Goal: Transaction & Acquisition: Purchase product/service

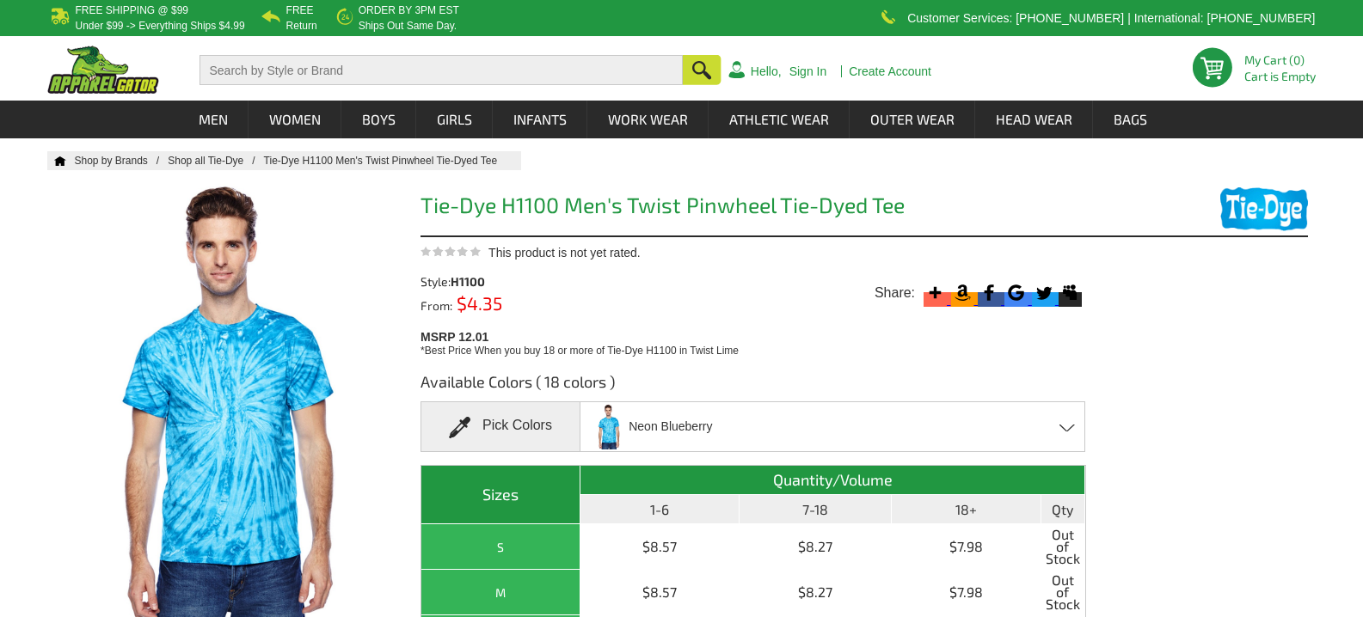
click at [475, 281] on span "H1100" at bounding box center [468, 281] width 34 height 15
copy span "H1100"
drag, startPoint x: 449, startPoint y: 82, endPoint x: 464, endPoint y: 73, distance: 17.7
click at [450, 82] on input "text" at bounding box center [440, 70] width 482 height 30
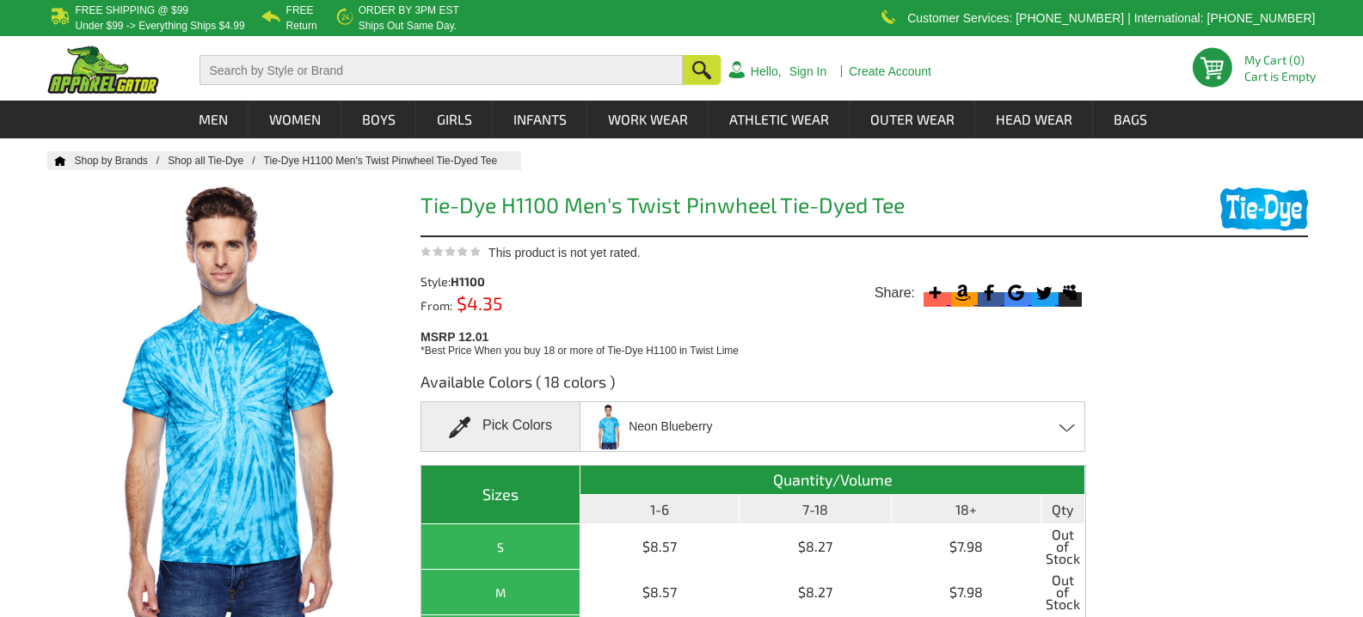
paste input "H1100"
type input "H1100"
click at [693, 77] on button "button" at bounding box center [702, 71] width 39 height 32
drag, startPoint x: 701, startPoint y: 76, endPoint x: 594, endPoint y: 66, distance: 107.0
click at [697, 76] on button "button" at bounding box center [702, 71] width 39 height 32
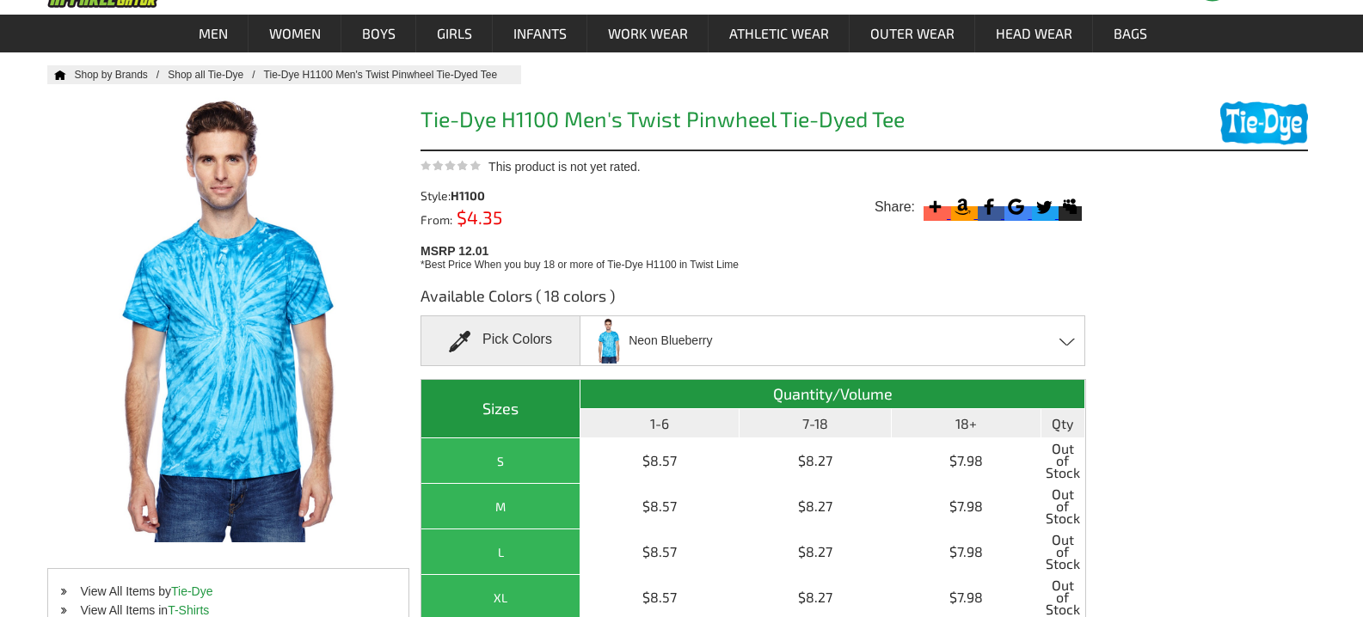
scroll to position [344, 0]
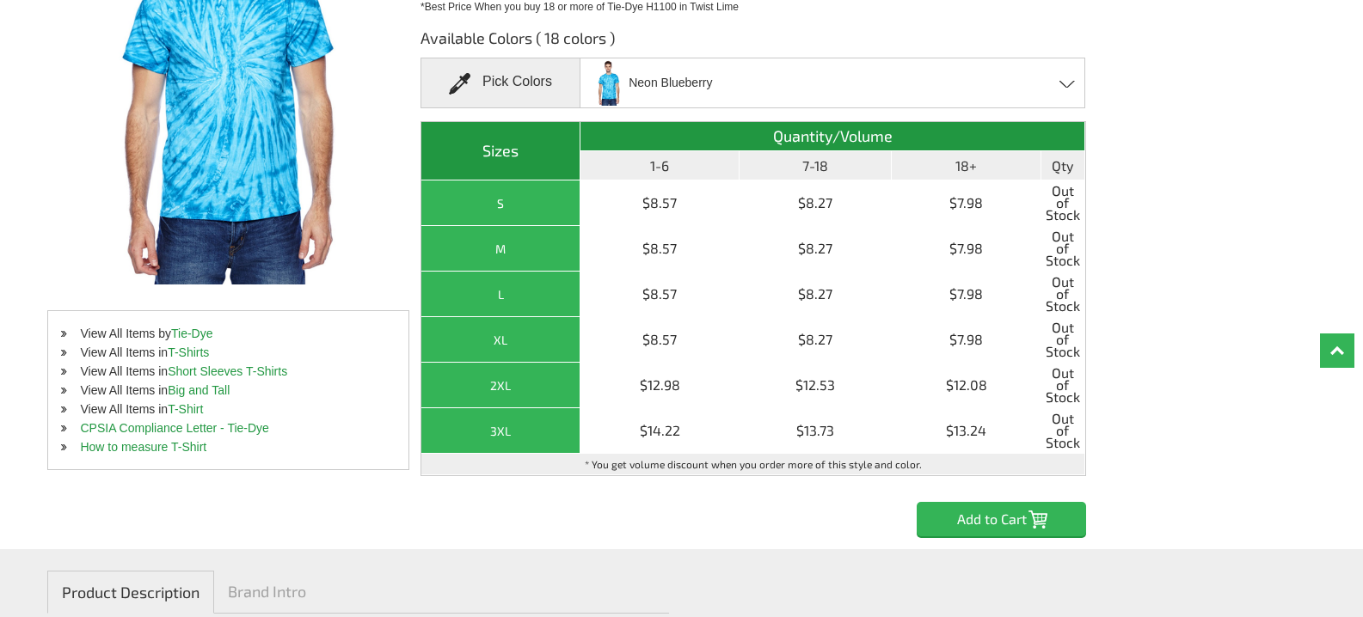
click at [666, 83] on span "Neon Blueberry" at bounding box center [670, 83] width 83 height 30
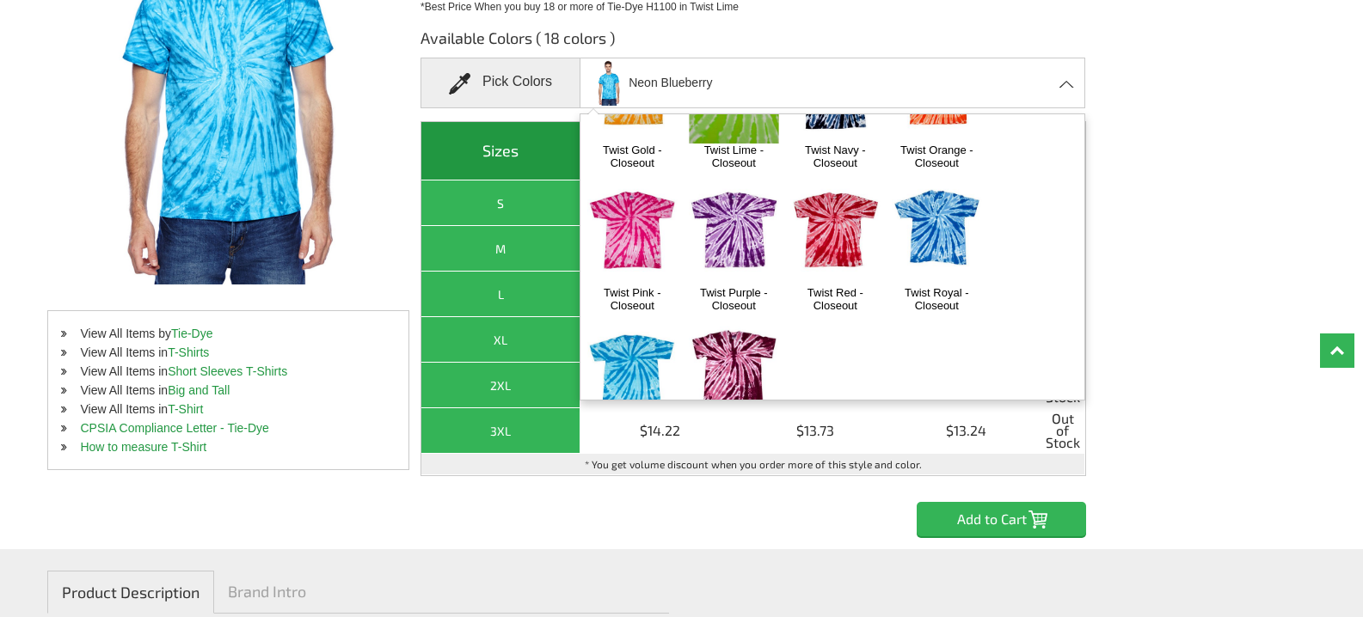
scroll to position [430, 0]
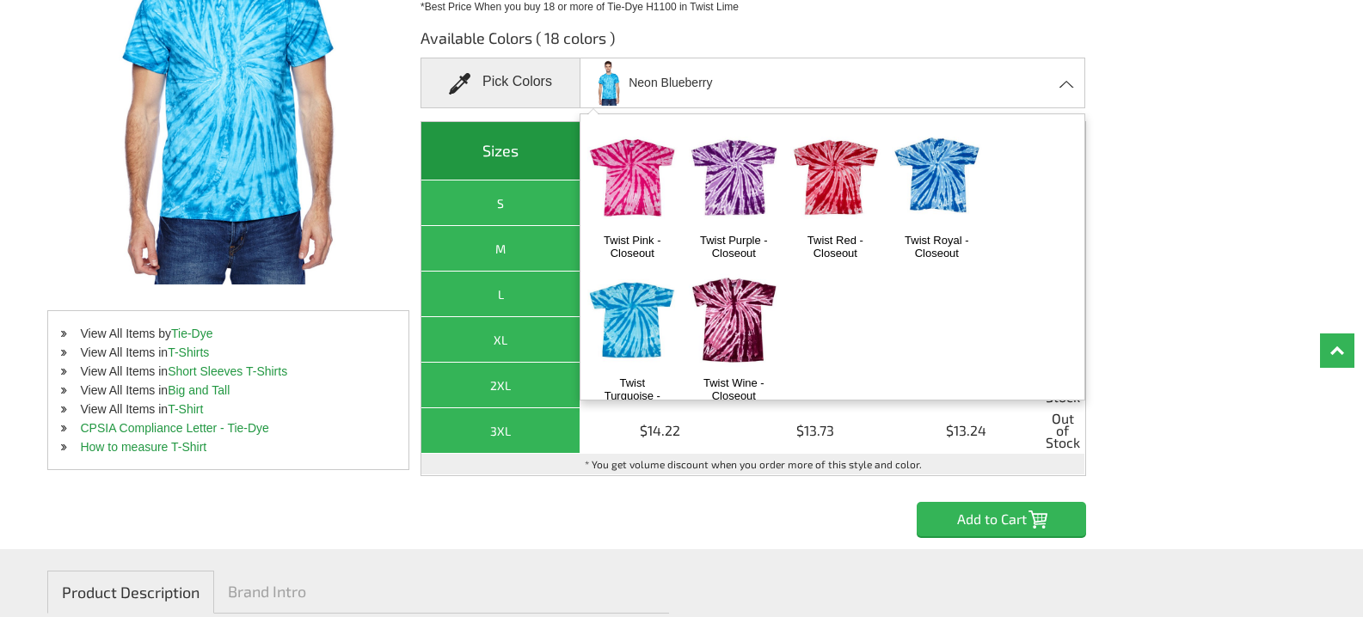
click at [940, 171] on img at bounding box center [937, 177] width 90 height 113
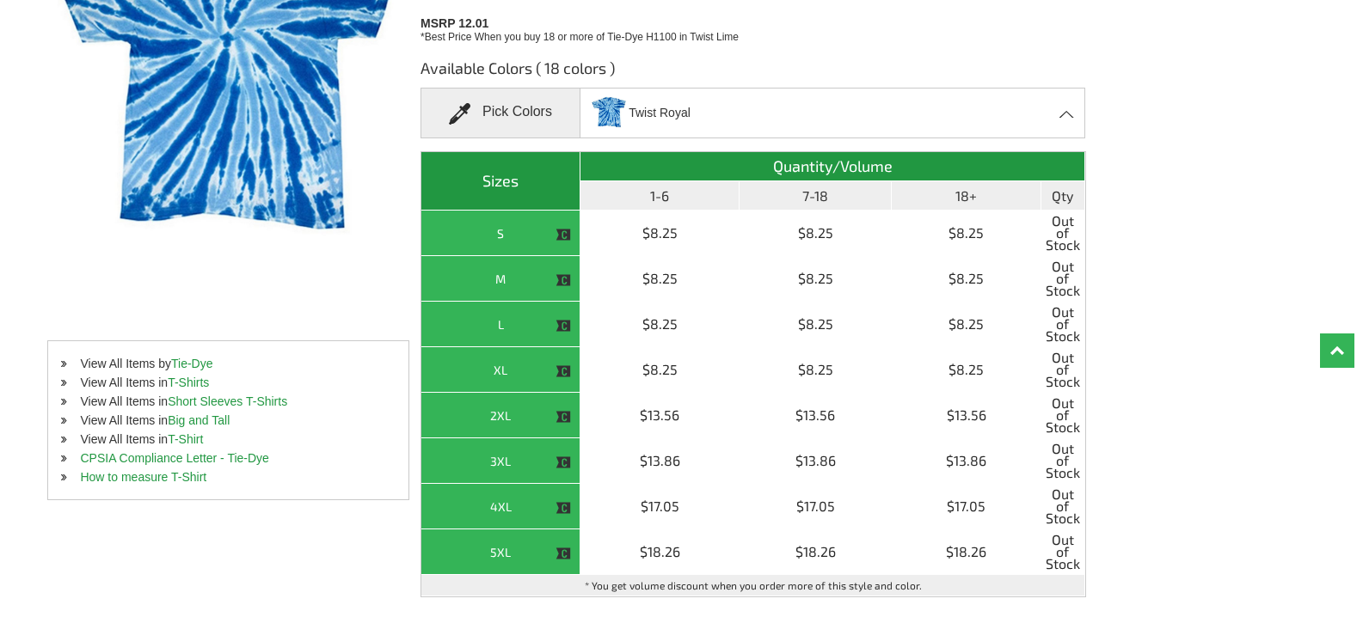
scroll to position [172, 0]
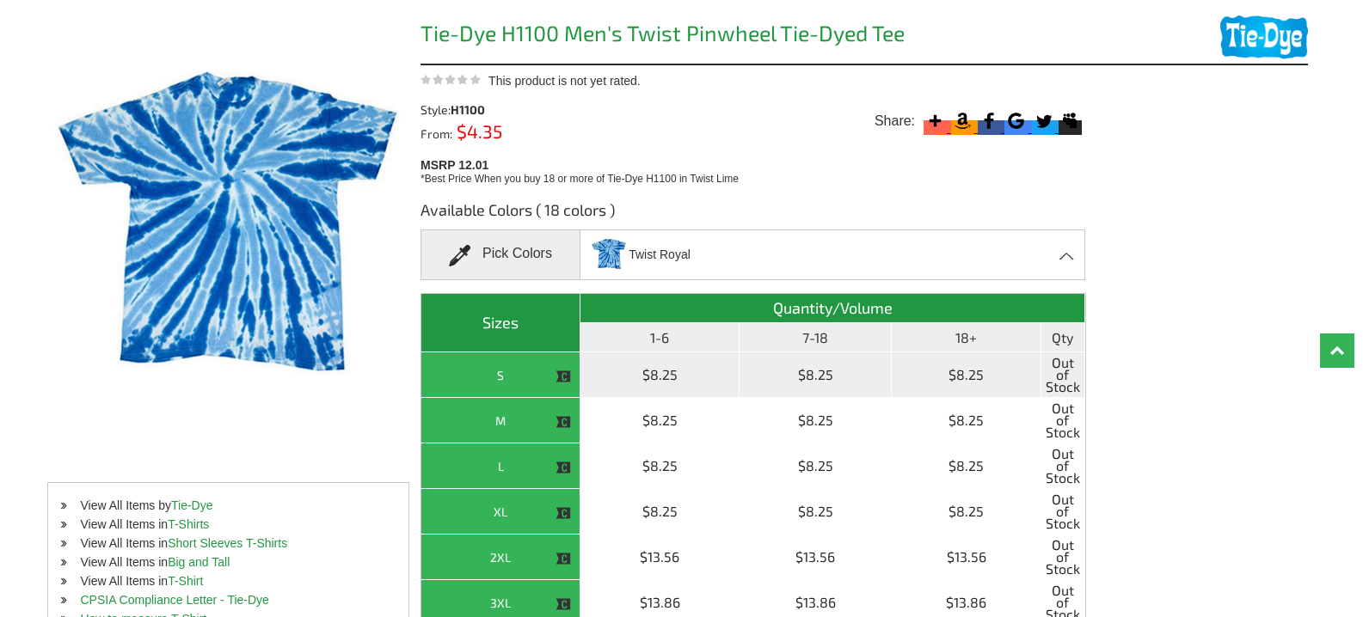
click at [680, 373] on td "$8.25" at bounding box center [659, 376] width 159 height 46
click at [552, 373] on th "S" at bounding box center [500, 376] width 159 height 46
click at [472, 381] on th "S" at bounding box center [500, 376] width 159 height 46
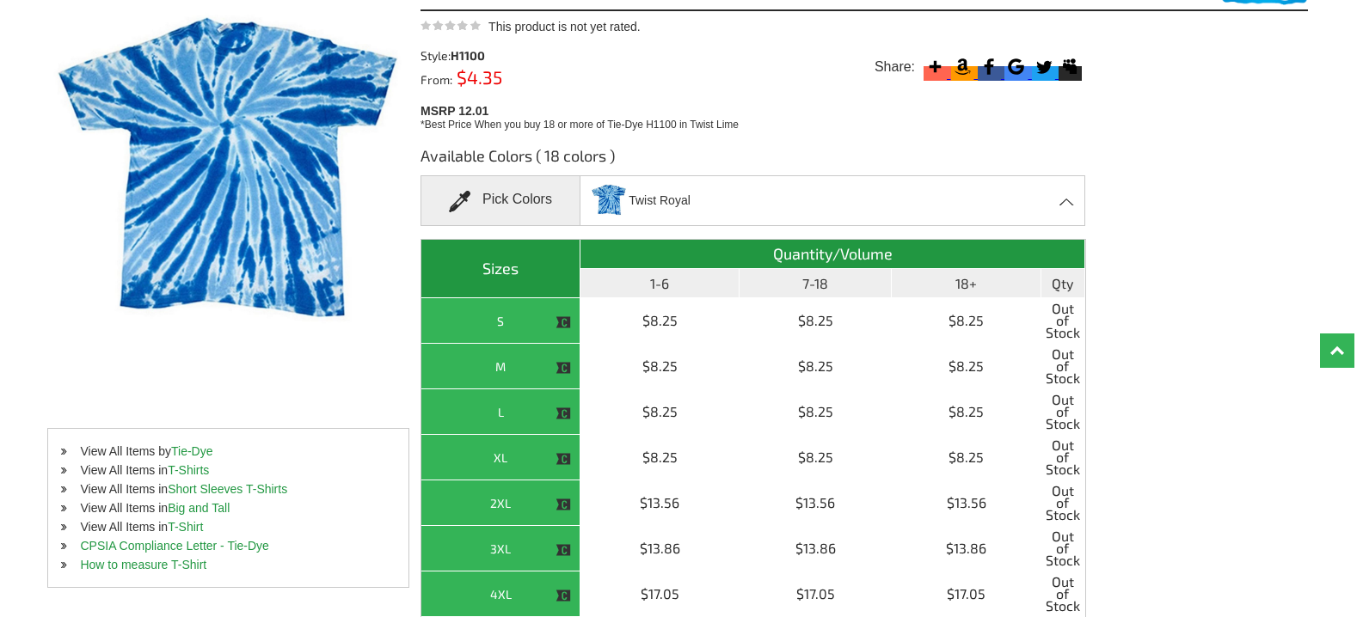
scroll to position [0, 0]
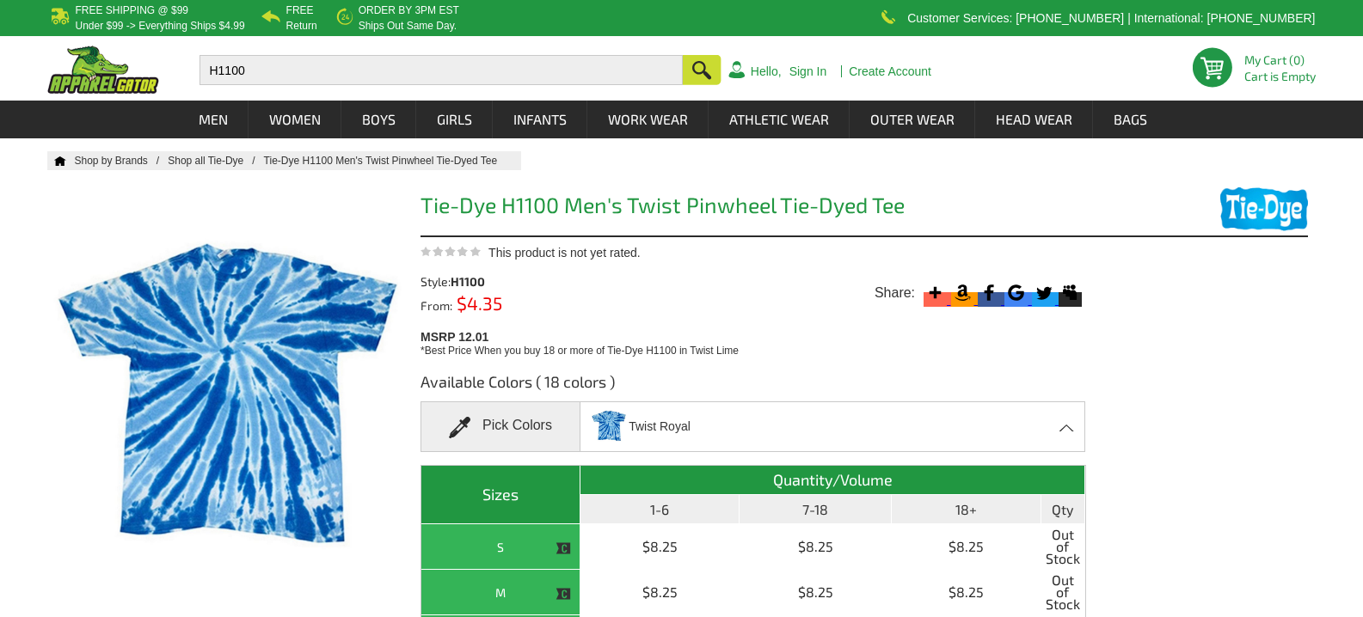
click at [485, 202] on h1 "Tie-Dye H1100 Men's Twist Pinwheel Tie-Dyed Tee" at bounding box center [753, 207] width 666 height 27
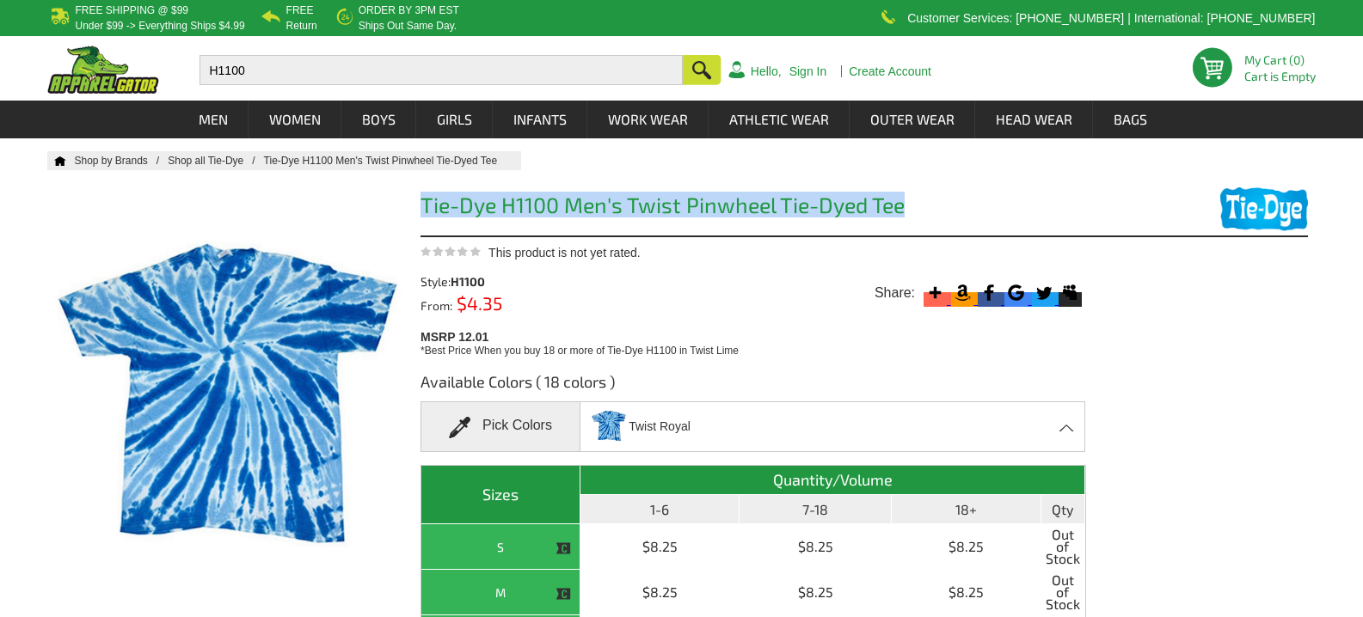
click at [485, 202] on h1 "Tie-Dye H1100 Men's Twist Pinwheel Tie-Dyed Tee" at bounding box center [753, 207] width 666 height 27
drag, startPoint x: 485, startPoint y: 202, endPoint x: 736, endPoint y: 200, distance: 251.1
click at [736, 200] on h1 "Tie-Dye H1100 Men's Twist Pinwheel Tie-Dyed Tee" at bounding box center [753, 207] width 666 height 27
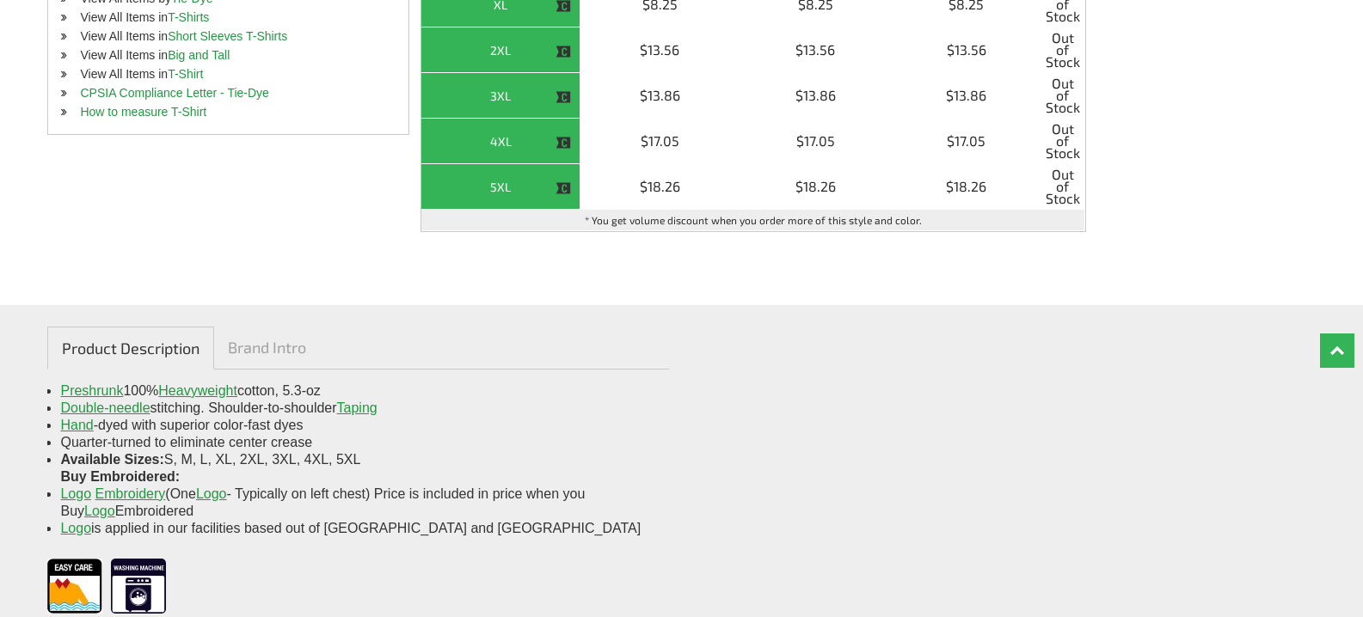
scroll to position [860, 0]
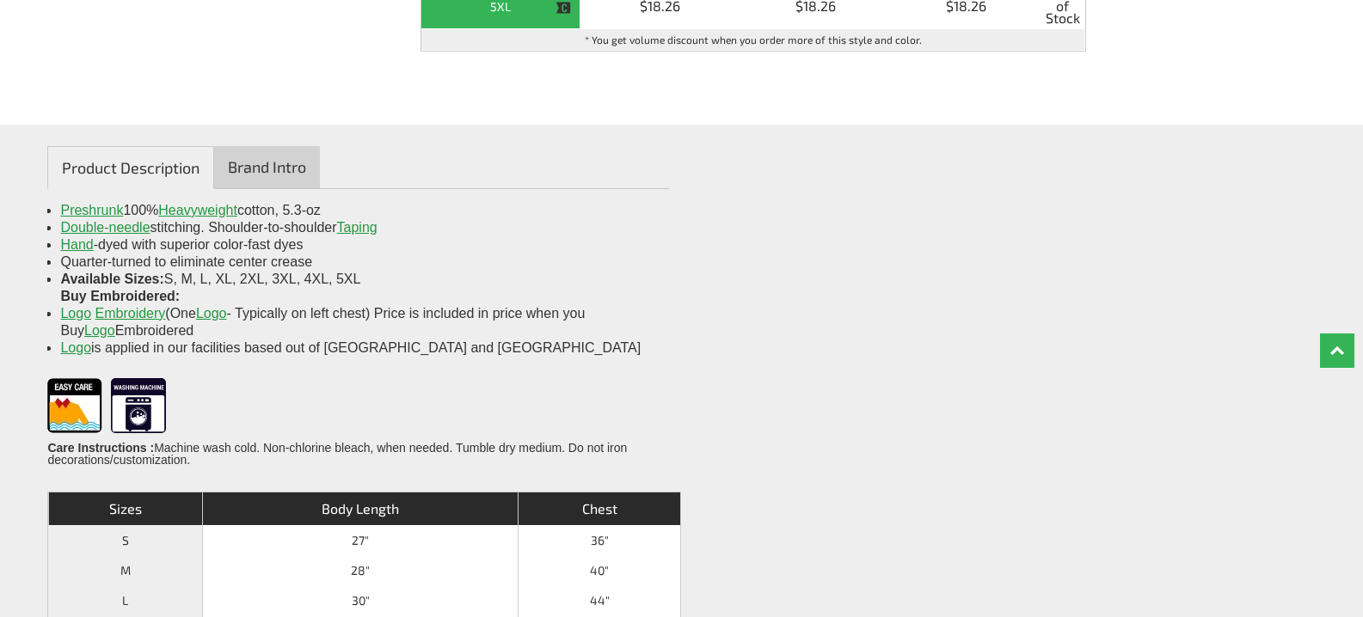
click at [278, 163] on link "Brand Intro" at bounding box center [267, 167] width 106 height 42
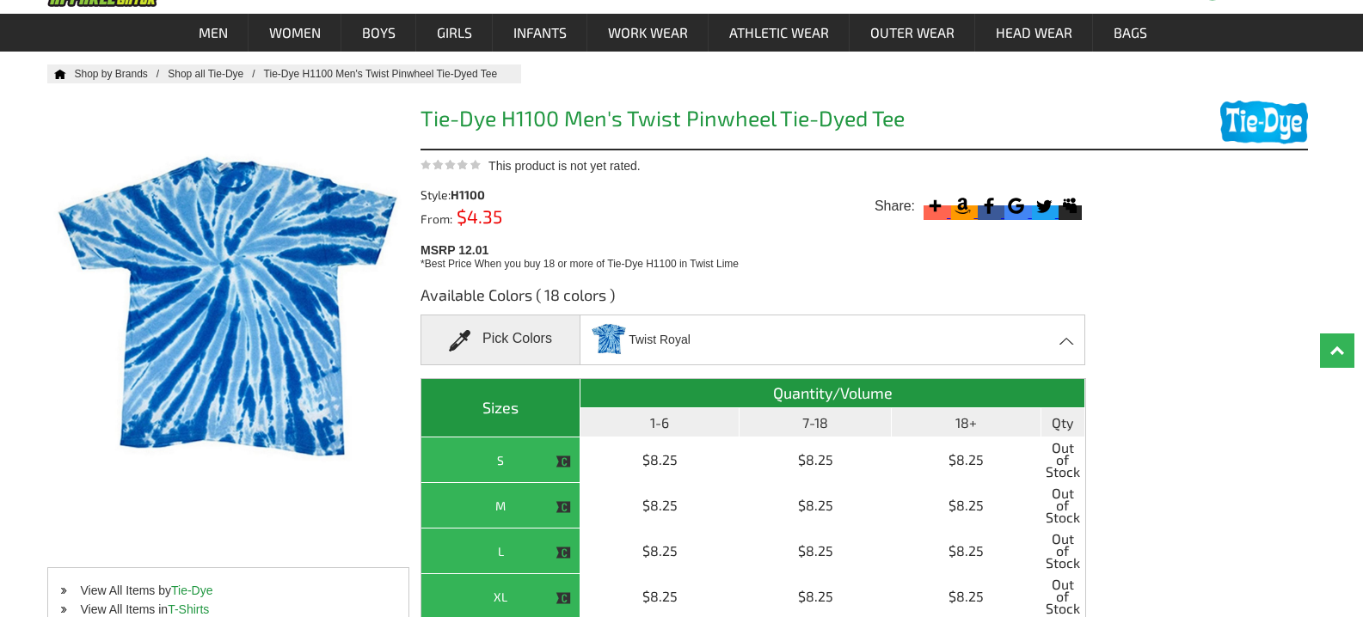
scroll to position [86, 0]
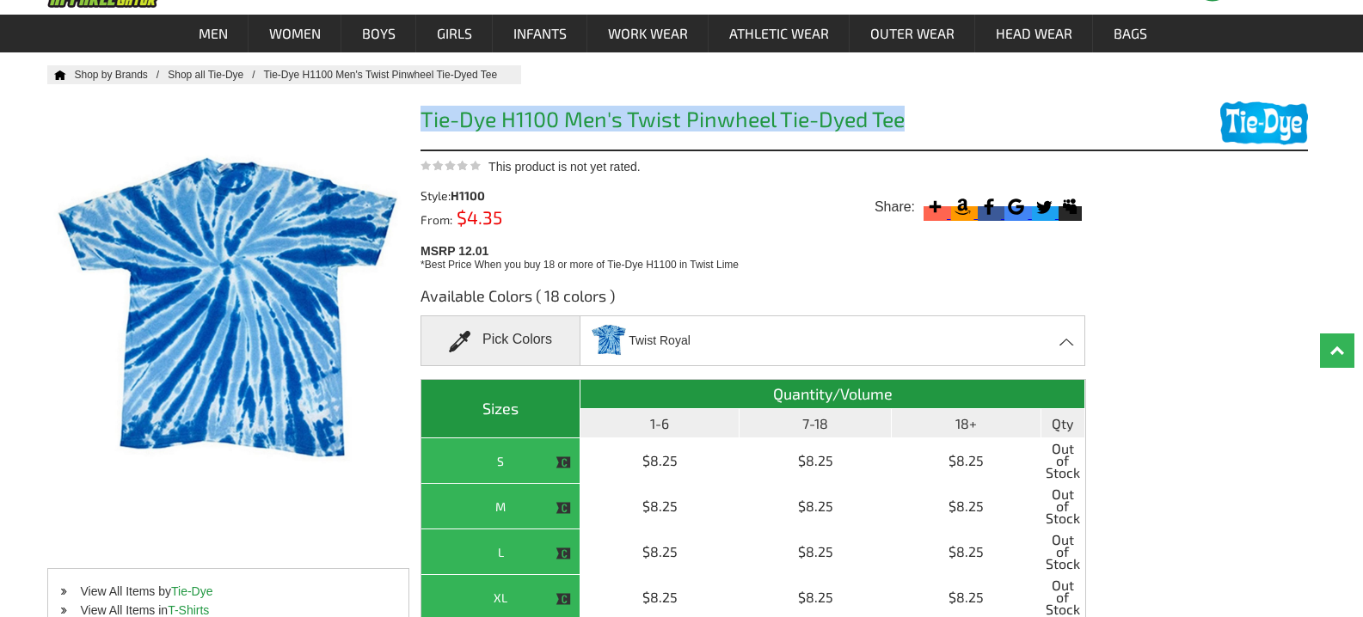
drag, startPoint x: 419, startPoint y: 123, endPoint x: 970, endPoint y: 129, distance: 551.2
click at [960, 132] on div "Home Shop by Brands Shop all Tie-Dye Tie-Dye H1100 Men's Twist Pinwheel Tie-Dye…" at bounding box center [680, 475] width 1267 height 820
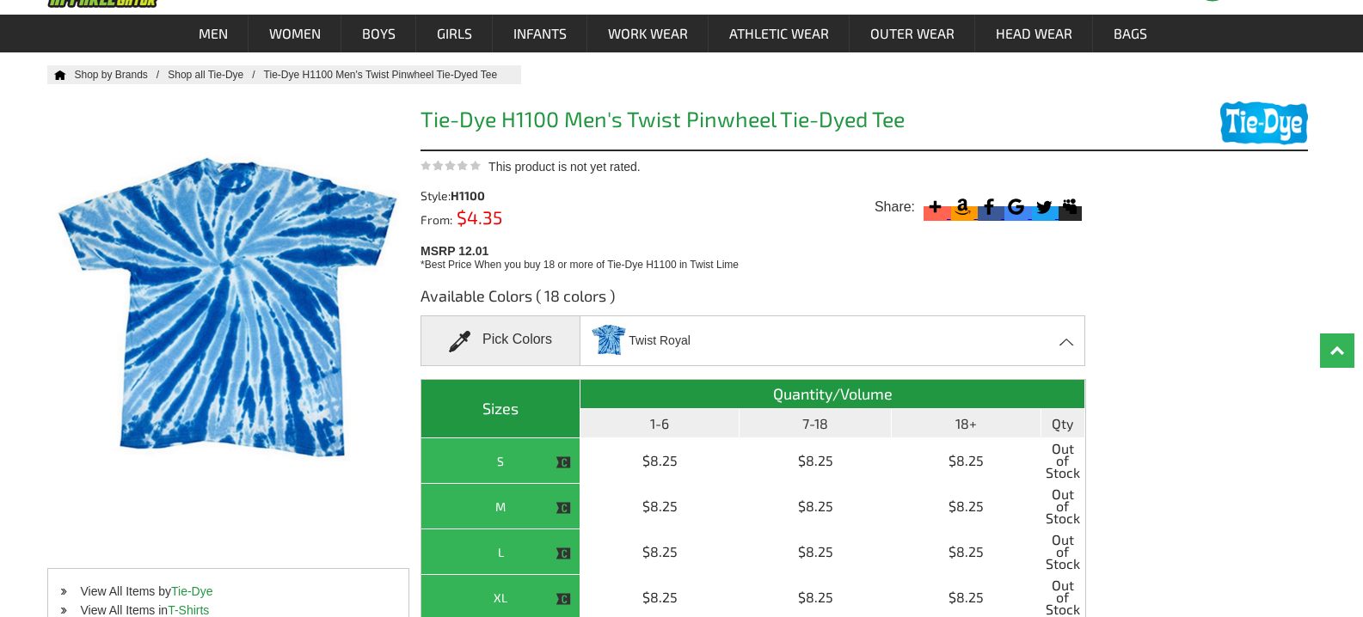
click at [466, 191] on span "H1100" at bounding box center [468, 195] width 34 height 15
copy span "H1100"
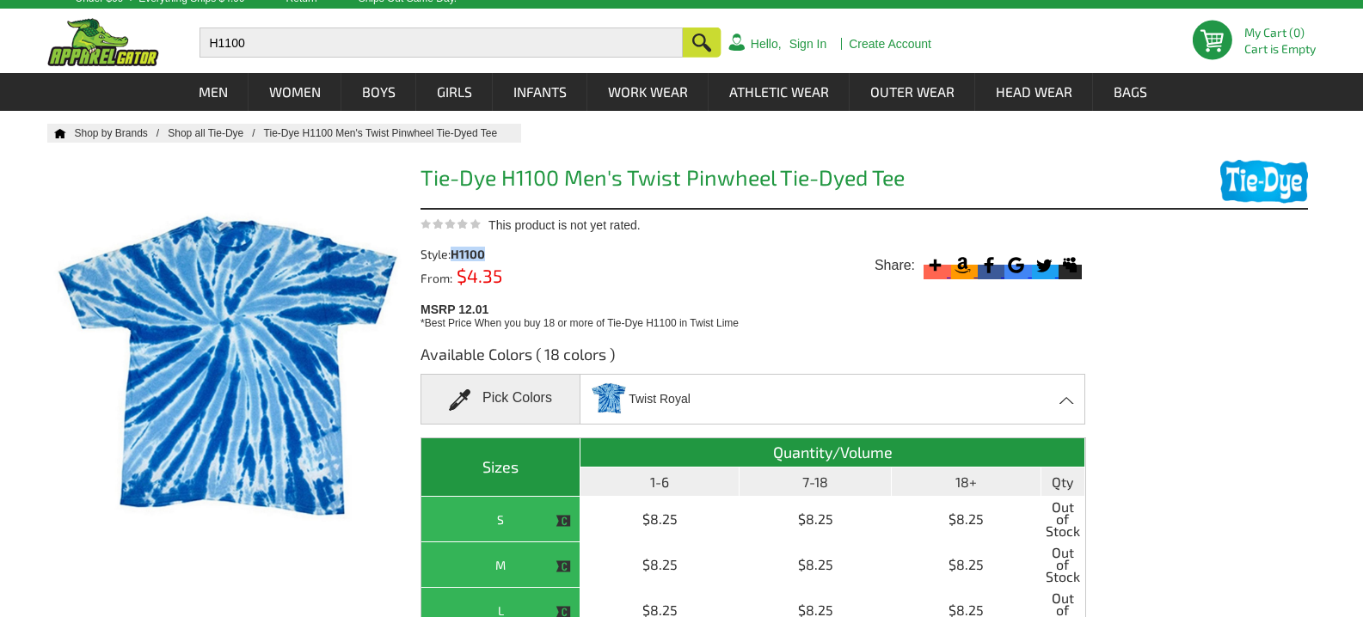
scroll to position [0, 0]
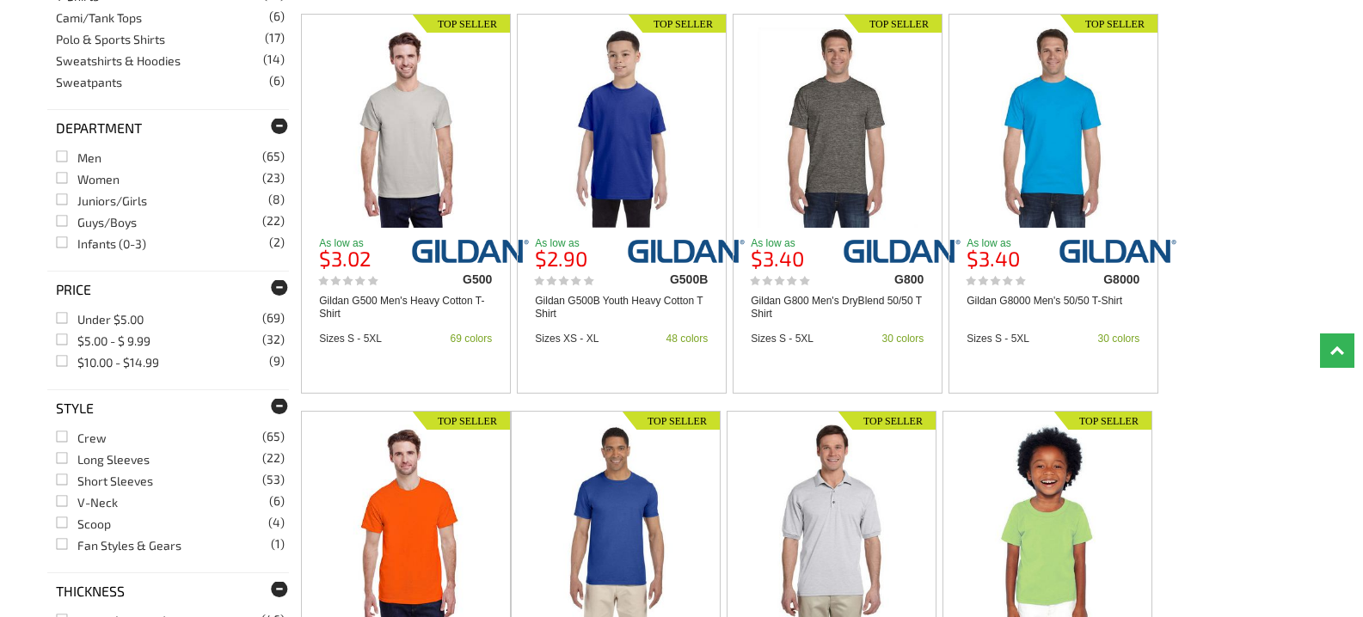
scroll to position [430, 0]
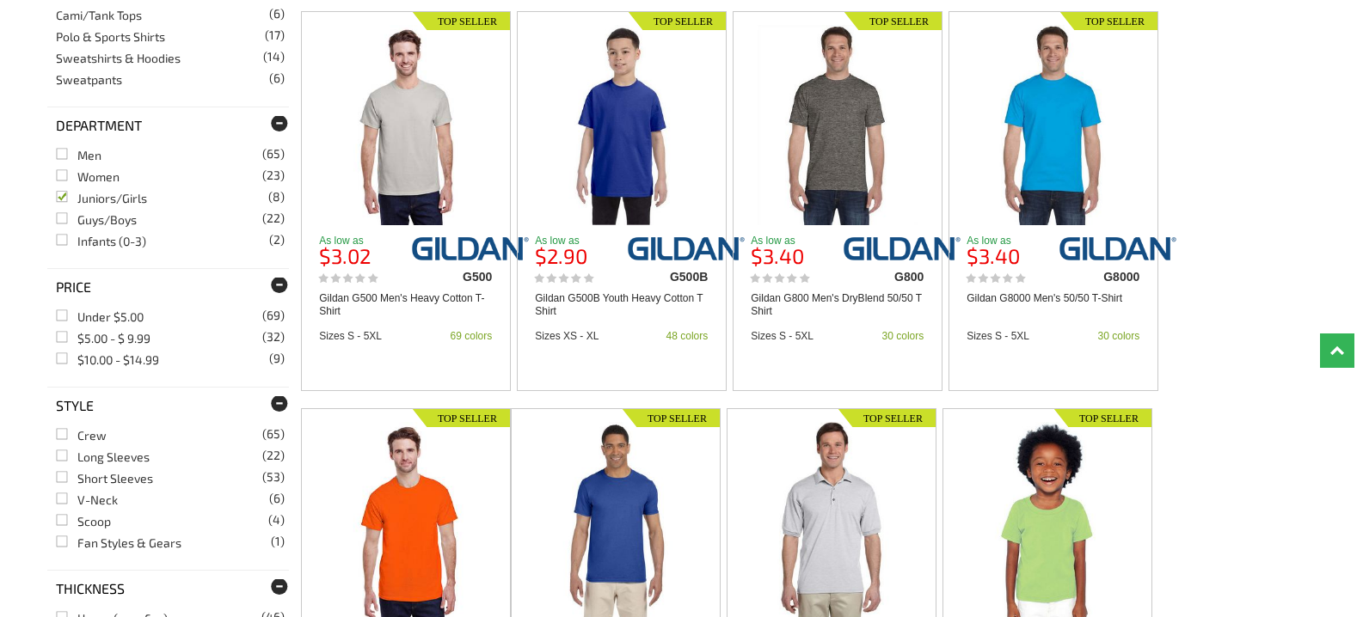
click at [59, 201] on link "Juniors/Girls (8)" at bounding box center [101, 198] width 91 height 15
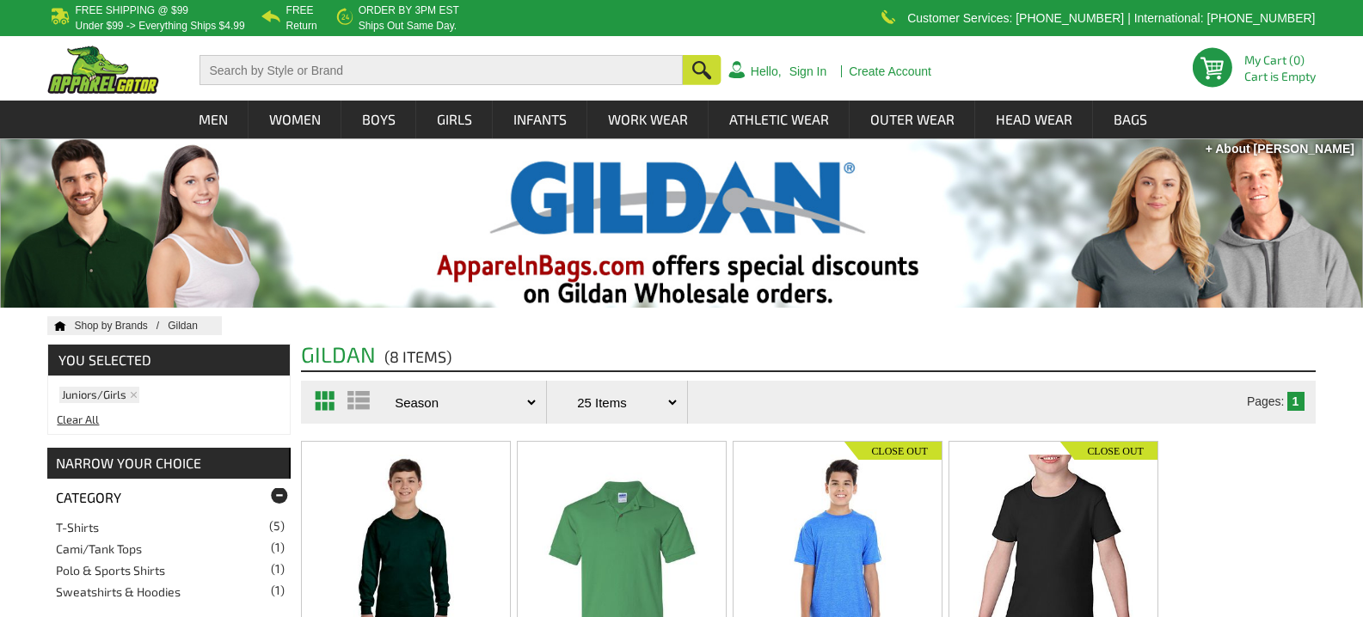
click at [387, 67] on input "text" at bounding box center [440, 70] width 482 height 30
type input "tie dye"
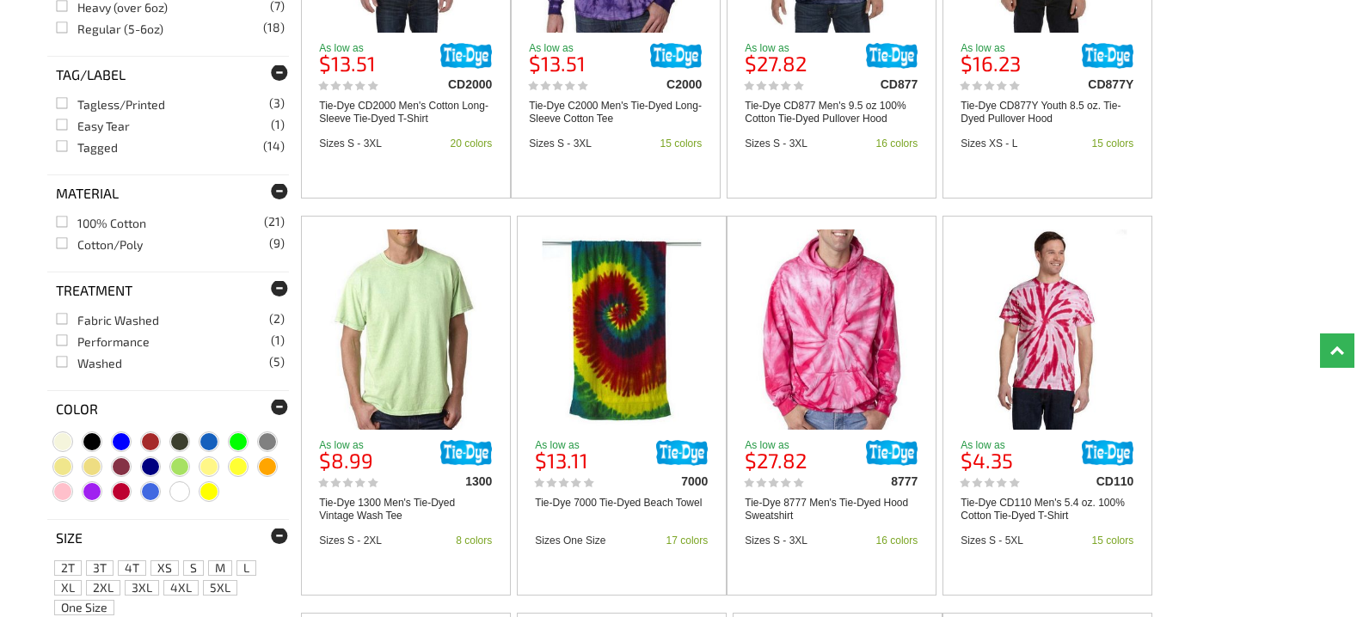
scroll to position [1032, 0]
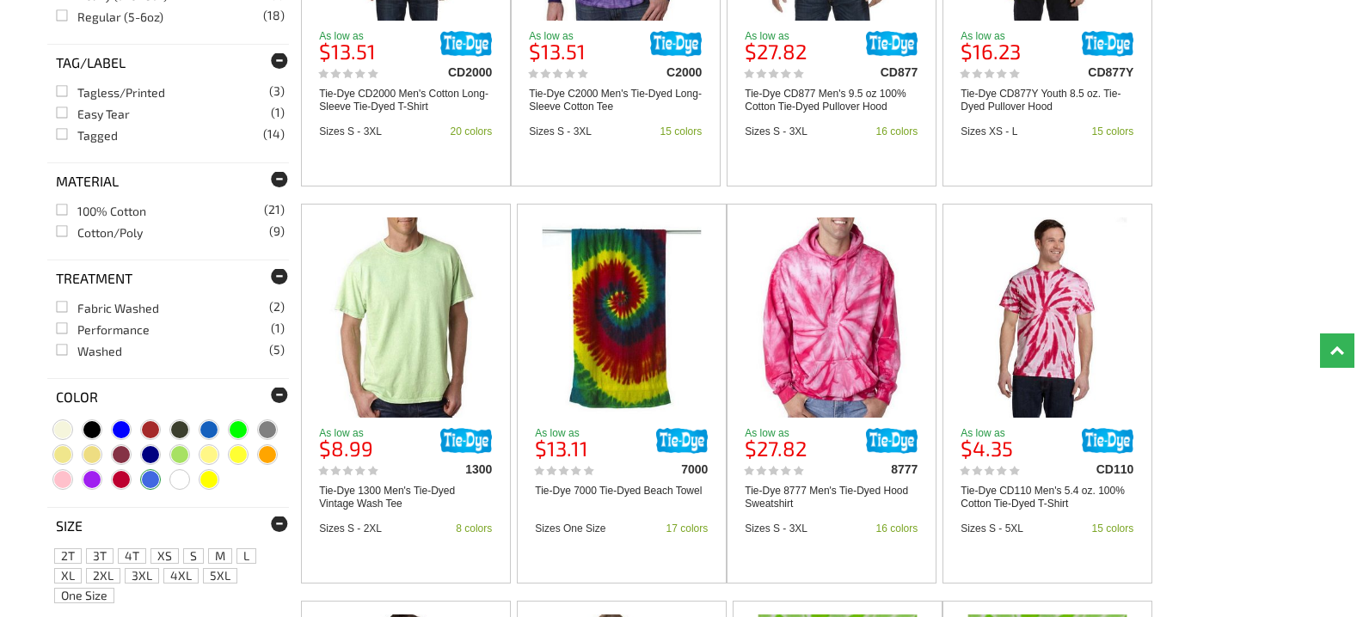
click at [151, 485] on span at bounding box center [150, 479] width 17 height 17
